Goal: Task Accomplishment & Management: Manage account settings

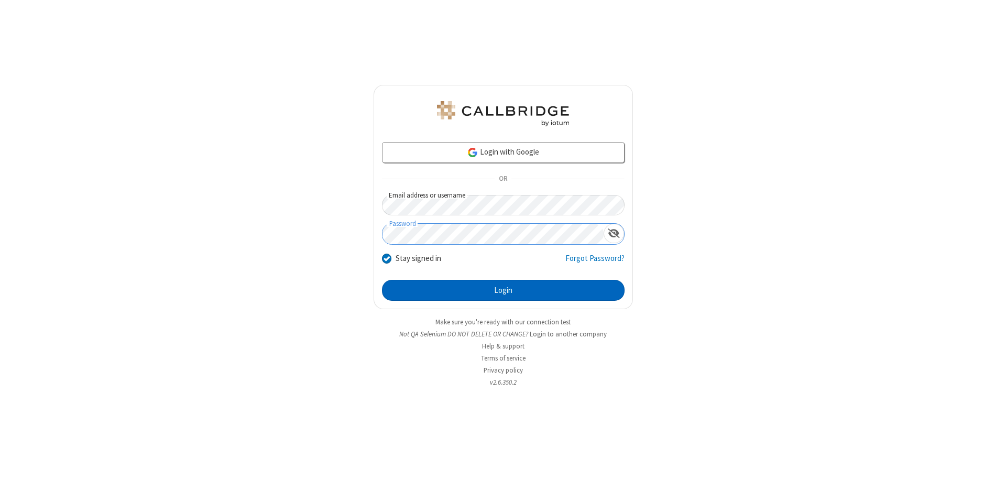
click at [503, 290] on button "Login" at bounding box center [503, 290] width 243 height 21
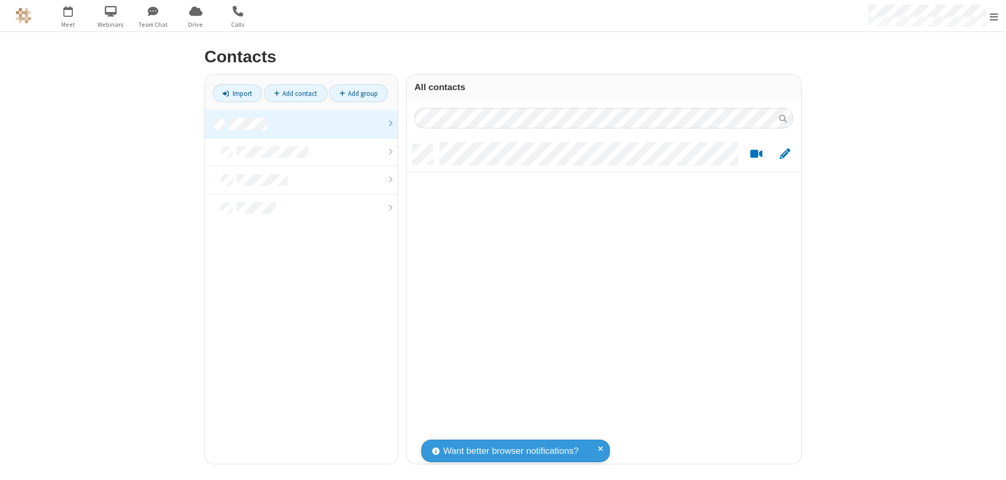
scroll to position [320, 387]
click at [301, 124] on link at bounding box center [301, 124] width 193 height 28
click at [295, 93] on link "Add contact" at bounding box center [295, 93] width 63 height 18
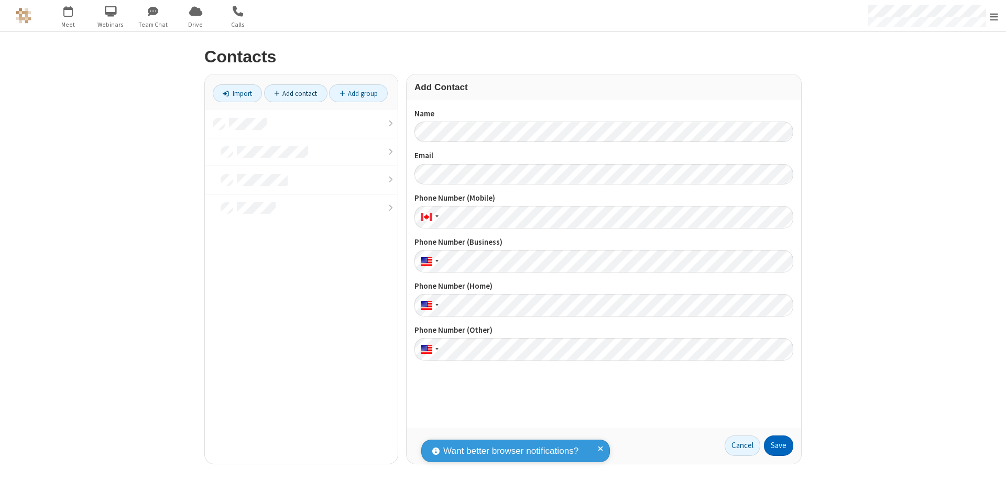
click at [779, 445] on button "Save" at bounding box center [778, 445] width 29 height 21
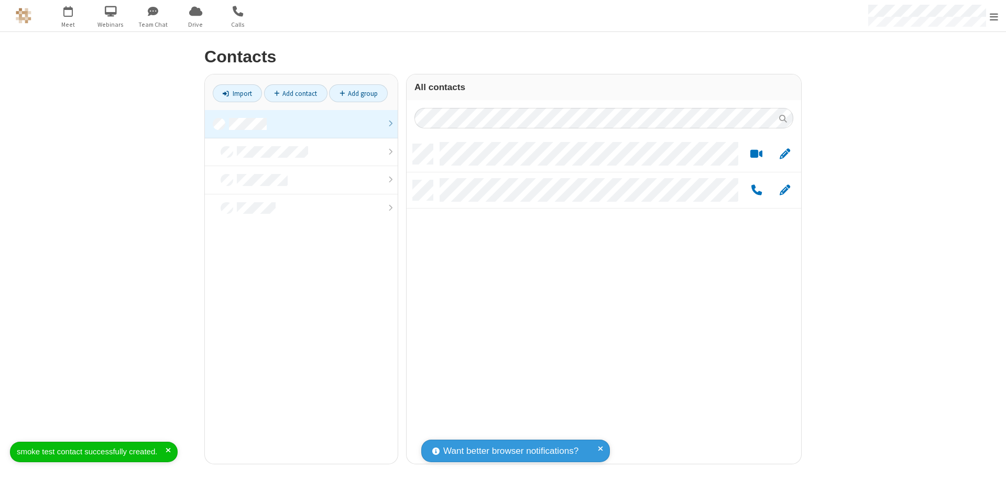
scroll to position [320, 387]
